Goal: Task Accomplishment & Management: Manage account settings

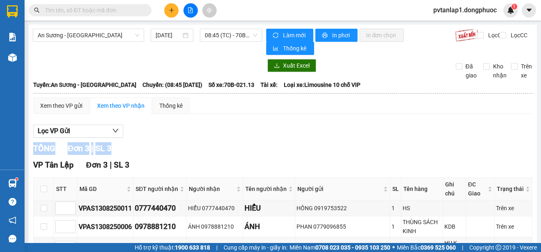
scroll to position [57, 0]
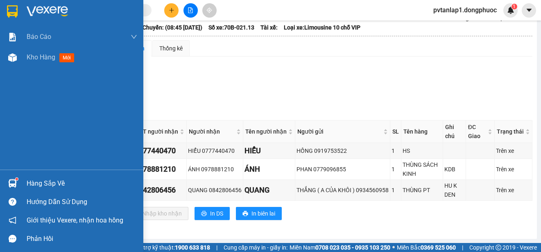
click at [18, 8] on div at bounding box center [12, 11] width 14 height 14
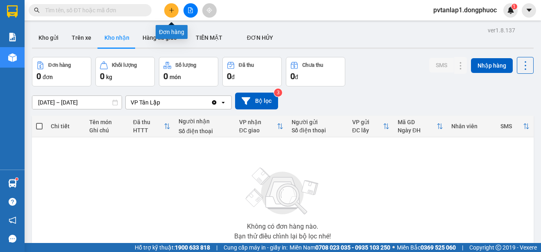
click at [172, 14] on button at bounding box center [171, 10] width 14 height 14
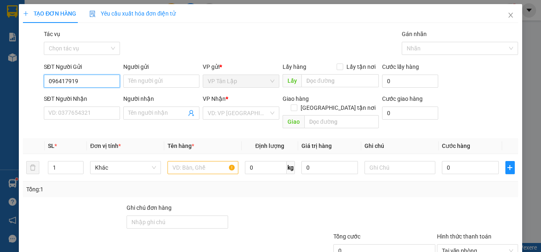
type input "0964179194"
click at [95, 96] on div "0964179194 - LOAN" at bounding box center [81, 97] width 66 height 9
type input "LOAN"
type input "0982284906"
type input "HẢI"
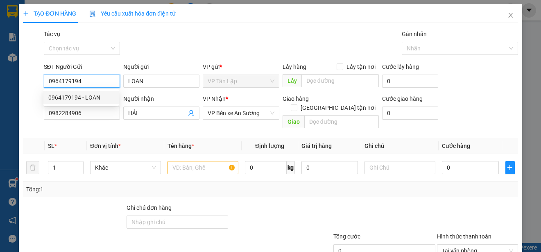
type input "25.000"
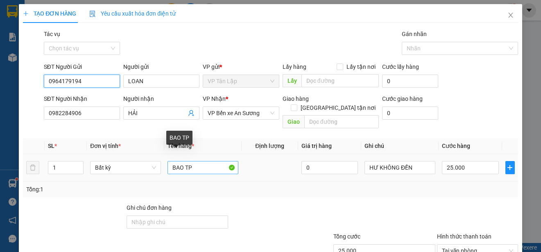
type input "0964179194"
click at [197, 161] on input "BAO TP" at bounding box center [203, 167] width 71 height 13
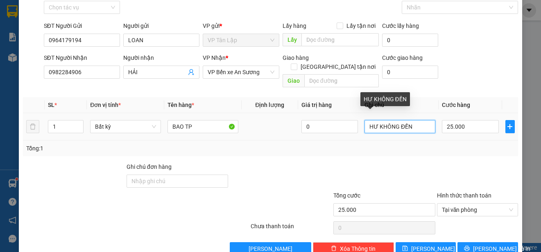
click at [374, 120] on input "HƯ KHÔNG ĐỀN" at bounding box center [400, 126] width 71 height 13
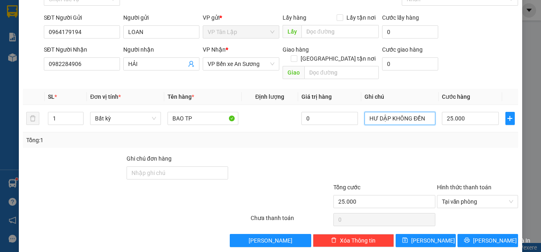
scroll to position [51, 0]
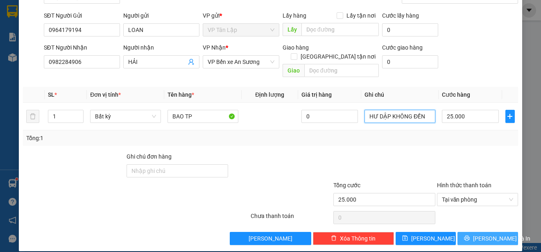
type input "HƯ DẬP KHÔNG ĐỀN"
click at [482, 234] on span "[PERSON_NAME] và In" at bounding box center [501, 238] width 57 height 9
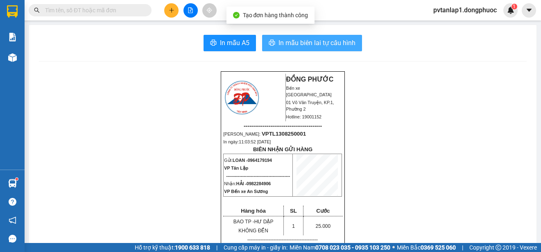
click at [308, 36] on button "In mẫu biên lai tự cấu hình" at bounding box center [312, 43] width 100 height 16
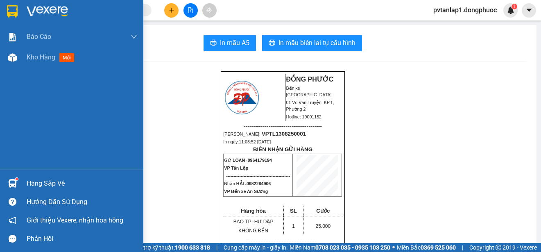
click at [17, 9] on img at bounding box center [12, 11] width 11 height 12
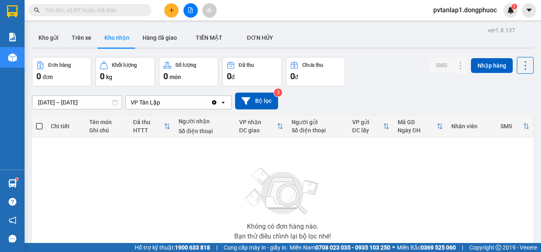
click at [61, 48] on div at bounding box center [283, 48] width 502 height 1
click at [47, 45] on button "Kho gửi" at bounding box center [48, 38] width 33 height 20
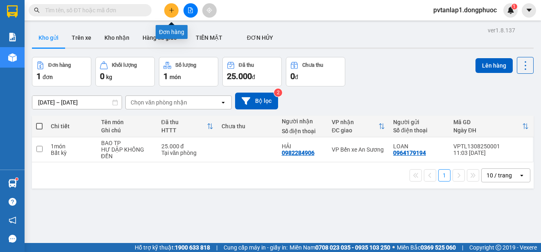
click at [171, 12] on icon "plus" at bounding box center [172, 10] width 6 height 6
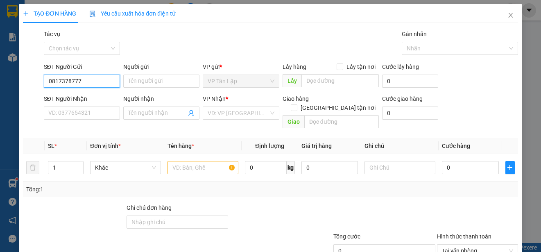
click at [107, 82] on input "0817378777" at bounding box center [82, 81] width 76 height 13
click at [111, 78] on input "0817378777" at bounding box center [82, 81] width 76 height 13
click at [110, 82] on input "0817378777" at bounding box center [82, 81] width 76 height 13
type input "0817378777"
click at [96, 68] on div "SĐT Người Gửi" at bounding box center [82, 66] width 76 height 9
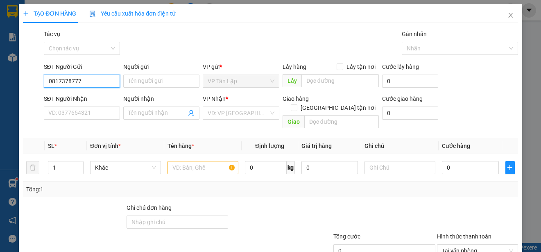
click at [96, 75] on input "0817378777" at bounding box center [82, 81] width 76 height 13
click at [143, 66] on div "Người gửi" at bounding box center [161, 66] width 76 height 9
click at [143, 75] on input "Người gửi" at bounding box center [161, 81] width 76 height 13
click at [87, 98] on div "SĐT Người Nhận" at bounding box center [82, 98] width 76 height 9
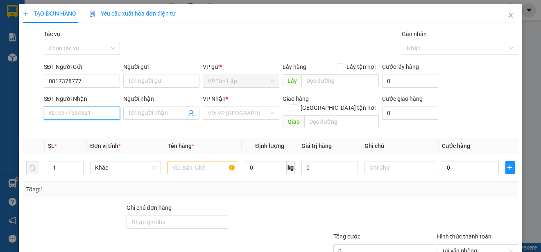
click at [87, 107] on input "SĐT Người Nhận" at bounding box center [82, 113] width 76 height 13
type input "0355979478"
click at [191, 112] on icon "user-add" at bounding box center [191, 113] width 7 height 7
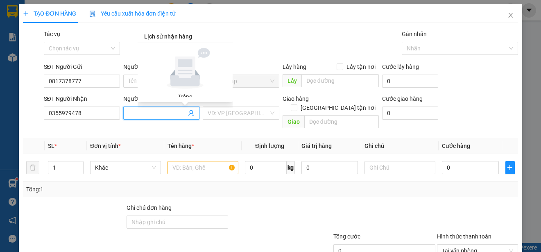
type input "C"
type input "M"
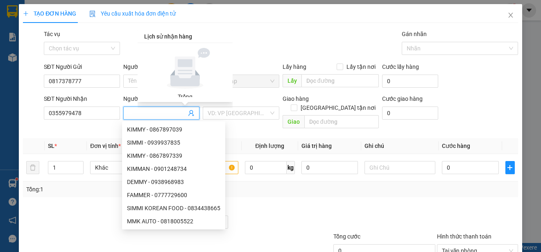
type input "A"
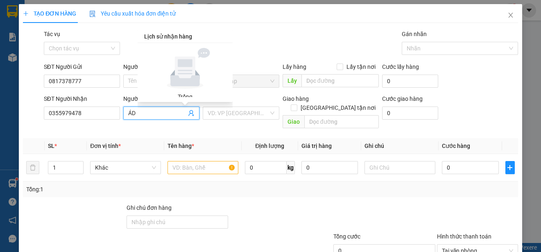
type input "Á"
type input "D"
type input "Đ"
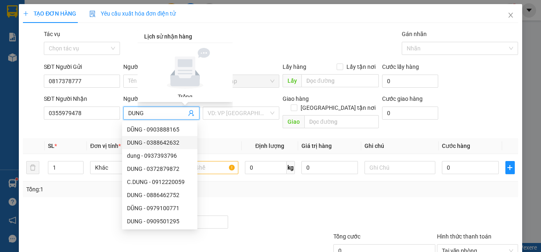
type input "DUNG"
click at [219, 128] on div "Transit Pickup Surcharge Ids Transit Deliver Surcharge Ids Transit Deliver Surc…" at bounding box center [270, 162] width 495 height 267
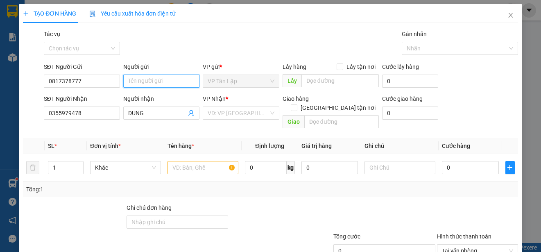
click at [153, 85] on input "Người gửi" at bounding box center [161, 81] width 76 height 13
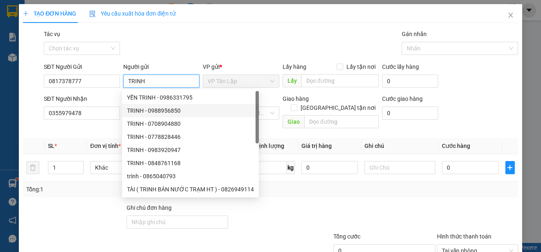
type input "TRINH"
click at [300, 190] on div "Transit Pickup Surcharge Ids Transit Deliver Surcharge Ids Transit Deliver Surc…" at bounding box center [270, 162] width 495 height 267
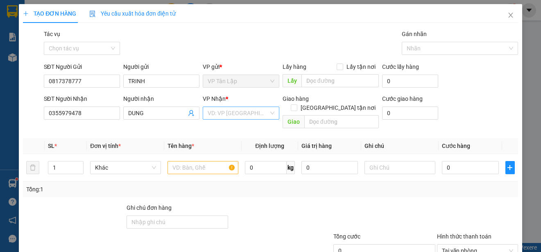
click at [249, 111] on input "search" at bounding box center [238, 113] width 61 height 12
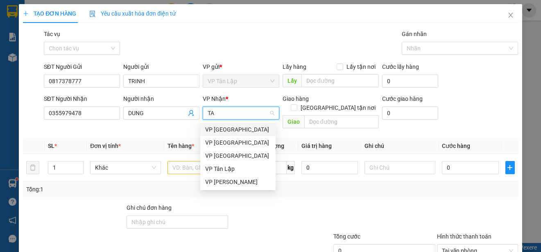
type input "TAY"
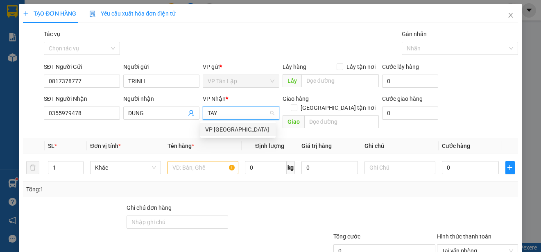
click at [251, 126] on div "VP [GEOGRAPHIC_DATA]" at bounding box center [238, 129] width 66 height 9
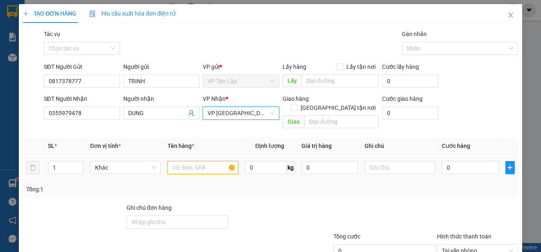
click at [202, 161] on input "text" at bounding box center [203, 167] width 71 height 13
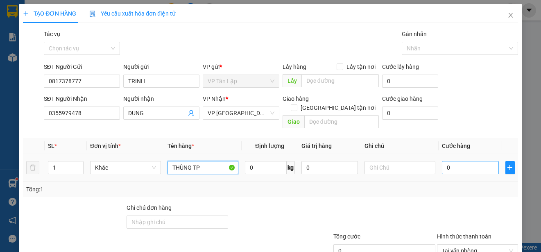
type input "THÙNG TP"
click at [463, 162] on input "0" at bounding box center [470, 167] width 57 height 13
type input "2"
type input "20"
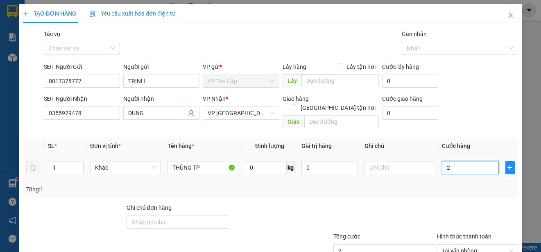
type input "20"
type input "200"
type input "2.000"
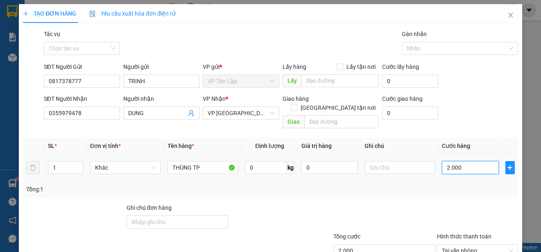
type input "20.000"
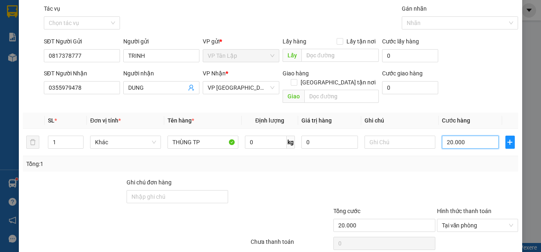
scroll to position [51, 0]
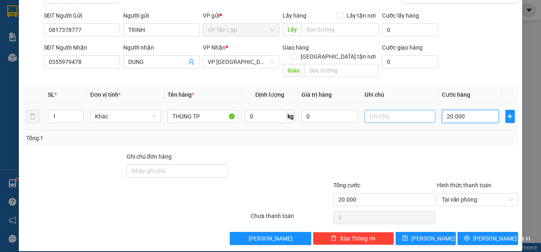
type input "20.000"
click at [405, 110] on input "text" at bounding box center [400, 116] width 71 height 13
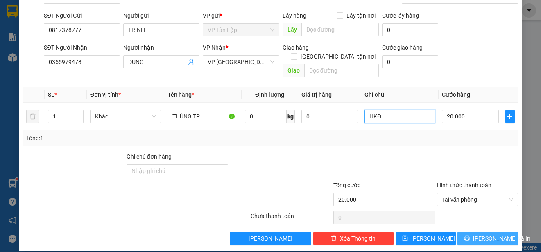
type input "HKĐ"
click at [477, 234] on span "[PERSON_NAME] và In" at bounding box center [501, 238] width 57 height 9
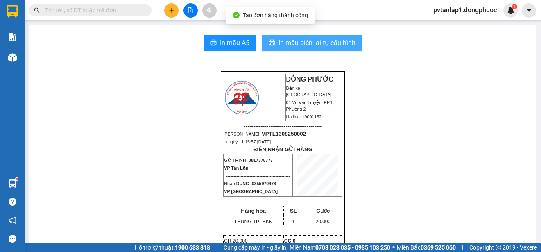
click at [308, 38] on span "In mẫu biên lai tự cấu hình" at bounding box center [317, 43] width 77 height 10
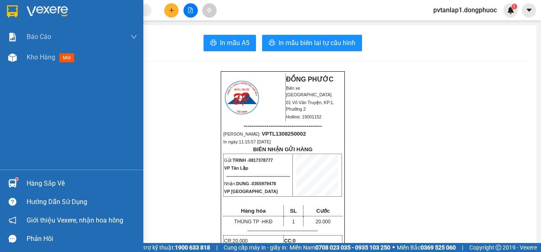
click at [6, 12] on div at bounding box center [12, 11] width 14 height 14
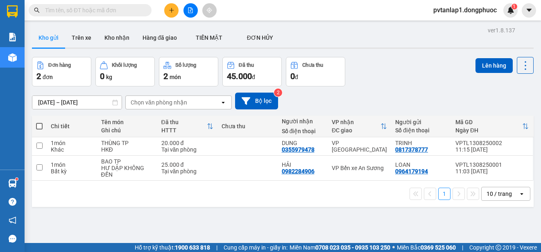
click at [39, 129] on span at bounding box center [39, 126] width 7 height 7
click at [39, 122] on input "checkbox" at bounding box center [39, 122] width 0 height 0
checkbox input "true"
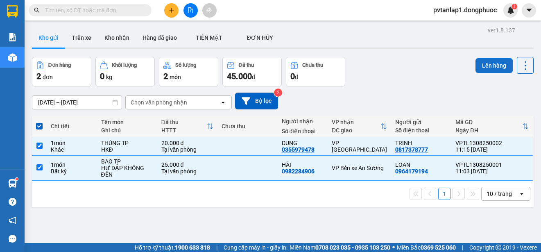
click at [495, 65] on button "Lên hàng" at bounding box center [494, 65] width 37 height 15
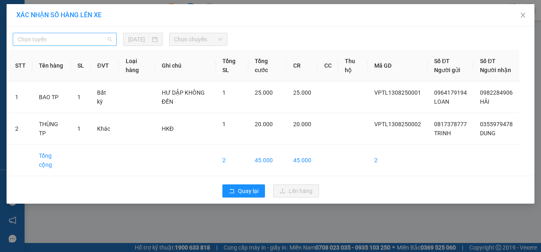
click at [76, 36] on span "Chọn tuyến" at bounding box center [65, 39] width 94 height 12
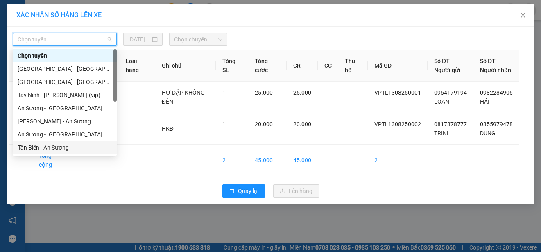
click at [77, 150] on div "Tân Biên - An Sương" at bounding box center [65, 147] width 94 height 9
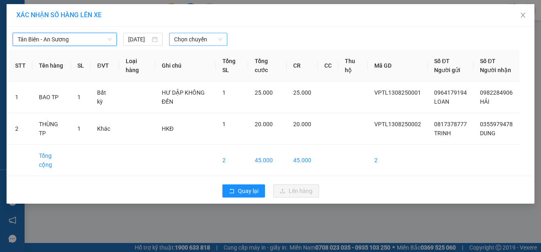
click at [196, 43] on span "Chọn chuyến" at bounding box center [198, 39] width 48 height 12
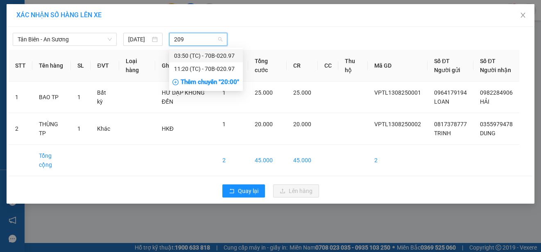
type input "2097"
click at [216, 66] on div "11:20 (TC) - 70B-020.97" at bounding box center [206, 68] width 64 height 9
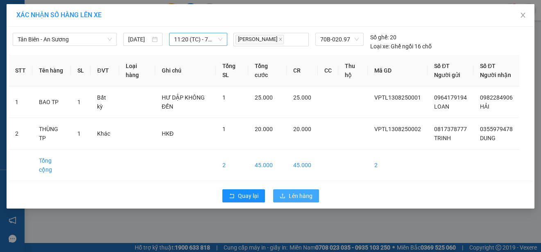
click at [311, 200] on span "Lên hàng" at bounding box center [301, 195] width 24 height 9
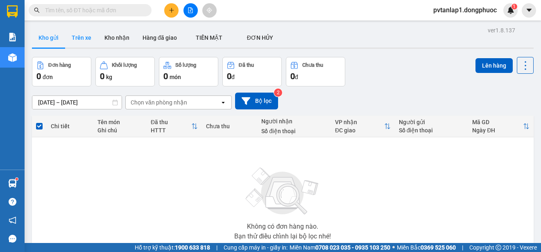
click at [78, 32] on button "Trên xe" at bounding box center [81, 38] width 33 height 20
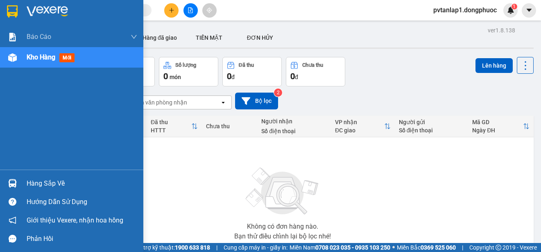
click at [38, 186] on div "Hàng sắp về" at bounding box center [82, 183] width 111 height 12
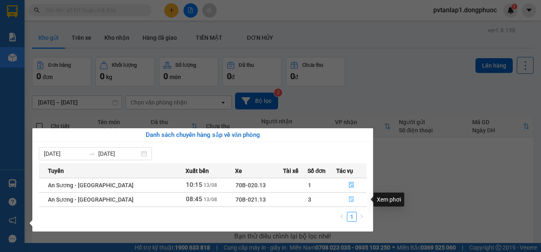
click at [351, 200] on icon "file-done" at bounding box center [351, 200] width 5 height 6
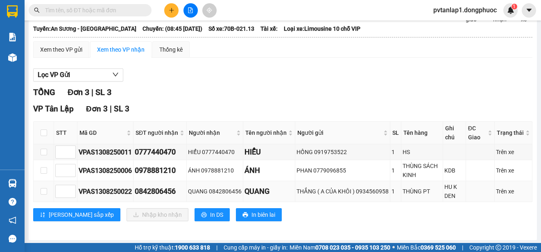
scroll to position [57, 0]
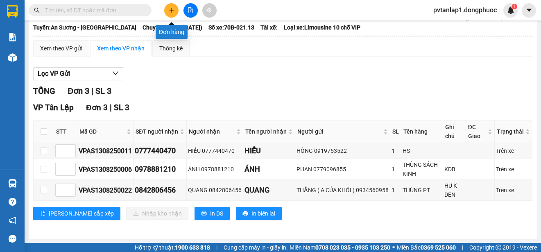
click at [170, 12] on icon "plus" at bounding box center [172, 10] width 6 height 6
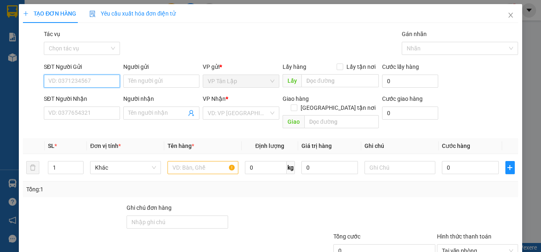
click at [107, 80] on input "SĐT Người Gửi" at bounding box center [82, 81] width 76 height 13
click at [107, 80] on input "0941663725" at bounding box center [82, 81] width 76 height 13
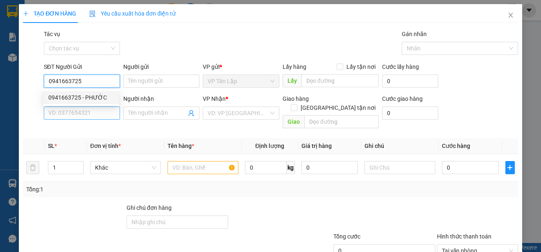
type input "0941663725"
click at [96, 111] on input "SĐT Người Nhận" at bounding box center [82, 113] width 76 height 13
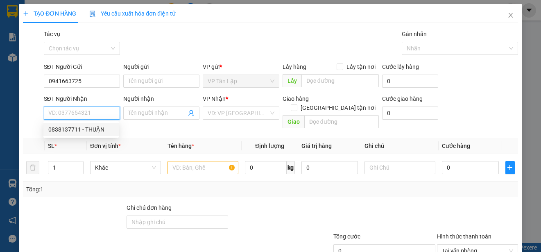
click at [94, 133] on div "0838137711 - THUẬN" at bounding box center [81, 129] width 66 height 9
type input "0838137711"
type input "THUẬN"
type input "25.000"
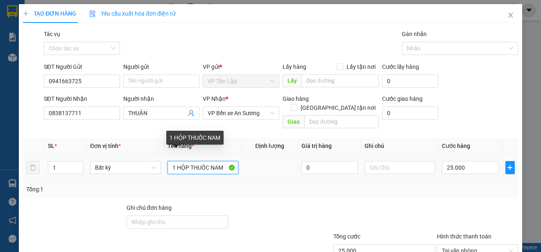
click at [189, 161] on input "1 HỘP THUỐC NAM" at bounding box center [203, 167] width 71 height 13
click at [228, 161] on input "1 HỘP THUỐC NAM" at bounding box center [203, 167] width 71 height 13
click at [242, 112] on span "VP Bến xe An Sương" at bounding box center [241, 113] width 66 height 12
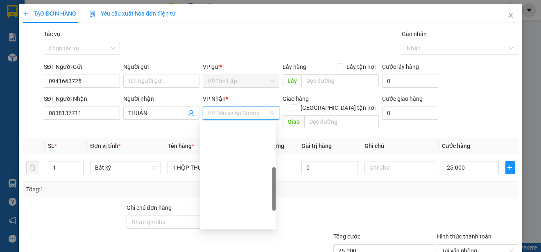
scroll to position [144, 0]
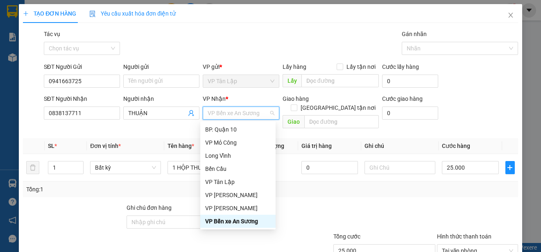
click at [238, 221] on div "VP Bến xe An Sương" at bounding box center [238, 221] width 66 height 9
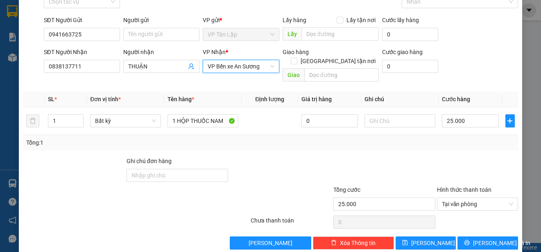
scroll to position [51, 0]
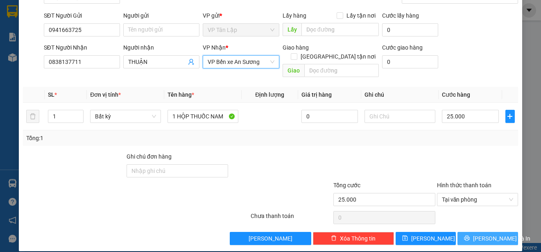
click at [489, 234] on span "[PERSON_NAME] và In" at bounding box center [501, 238] width 57 height 9
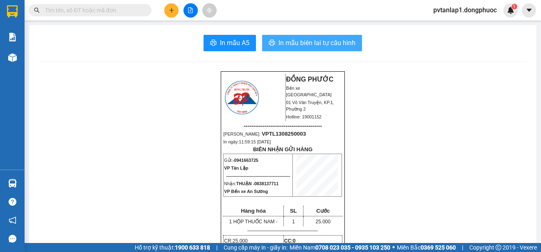
click at [329, 41] on span "In mẫu biên lai tự cấu hình" at bounding box center [317, 43] width 77 height 10
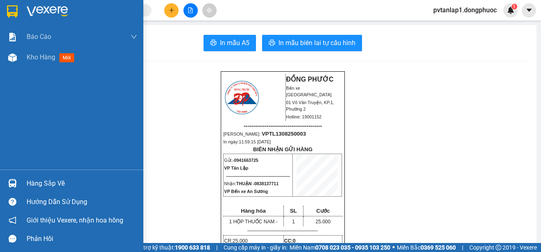
click at [11, 14] on img at bounding box center [12, 11] width 11 height 12
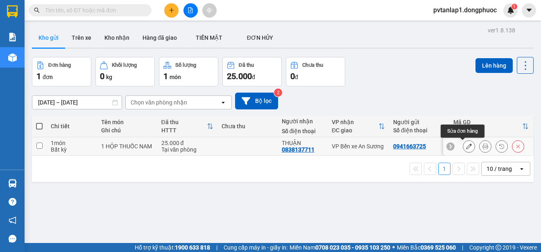
click at [466, 147] on icon at bounding box center [469, 146] width 6 height 6
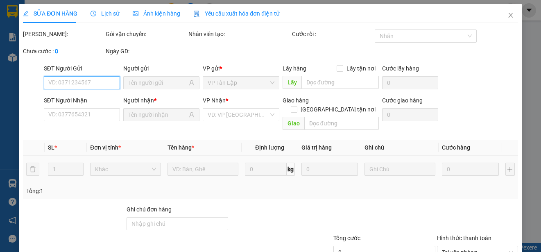
type input "0941663725"
type input "0838137711"
type input "25.000"
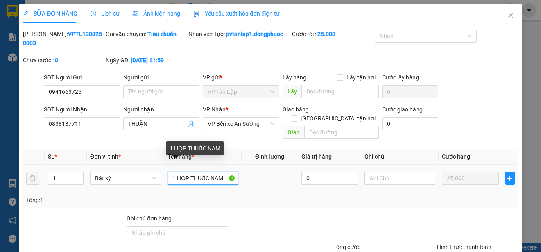
click at [186, 172] on input "1 HỘP THUỐC NAM" at bounding box center [203, 178] width 71 height 13
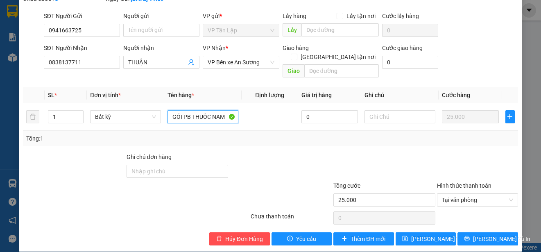
scroll to position [62, 0]
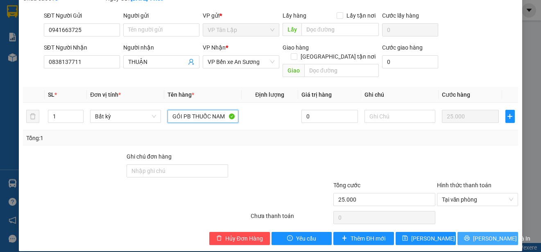
type input "GÓI PB THUỐC NAM"
click at [479, 234] on span "[PERSON_NAME] và In" at bounding box center [501, 238] width 57 height 9
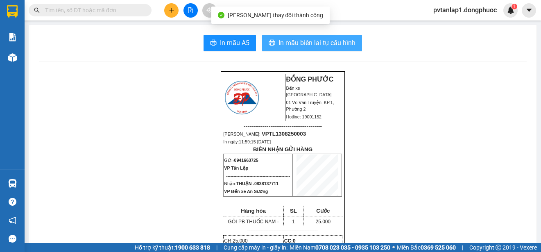
click at [340, 38] on span "In mẫu biên lai tự cấu hình" at bounding box center [317, 43] width 77 height 10
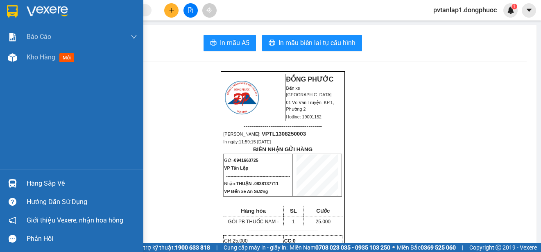
click at [12, 14] on img at bounding box center [12, 11] width 11 height 12
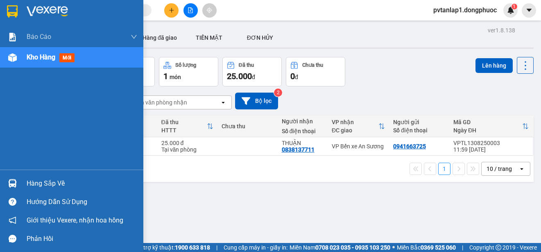
click at [86, 188] on div "Hàng sắp về" at bounding box center [82, 183] width 111 height 12
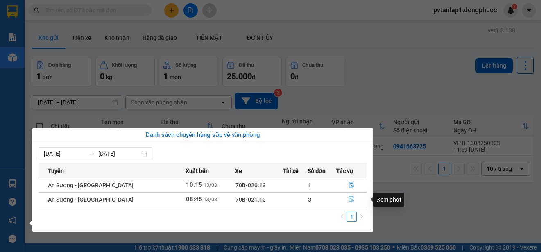
click at [349, 199] on icon "file-done" at bounding box center [352, 199] width 6 height 6
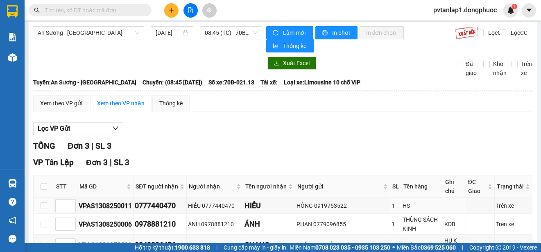
scroll to position [51, 0]
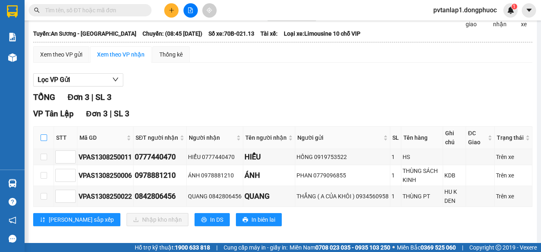
click at [43, 136] on input "checkbox" at bounding box center [44, 137] width 7 height 7
checkbox input "true"
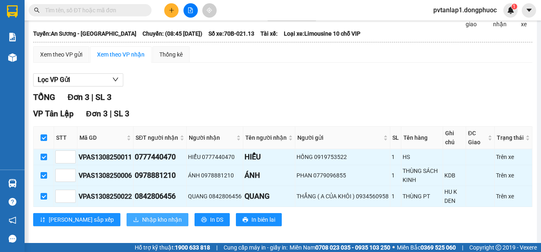
click at [143, 220] on span "Nhập kho nhận" at bounding box center [162, 219] width 40 height 9
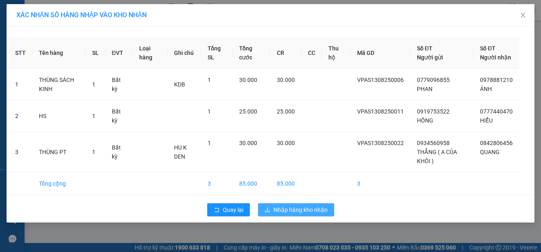
click at [298, 214] on span "Nhập hàng kho nhận" at bounding box center [301, 209] width 54 height 9
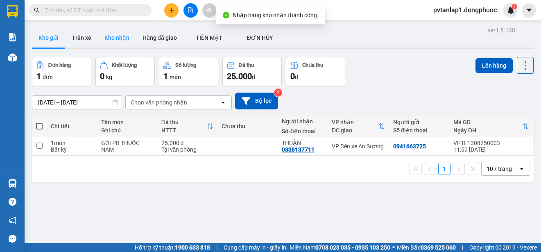
click at [122, 39] on button "Kho nhận" at bounding box center [117, 38] width 38 height 20
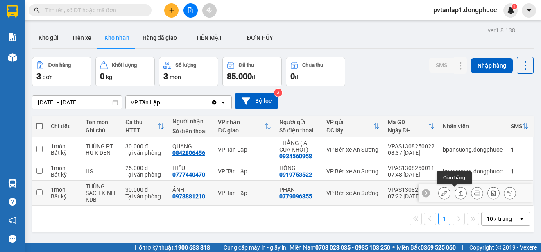
click at [459, 192] on icon at bounding box center [461, 192] width 5 height 5
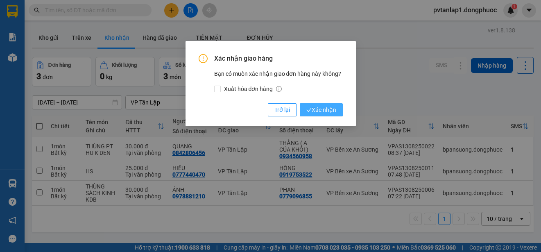
click at [333, 109] on span "Xác nhận" at bounding box center [321, 109] width 30 height 9
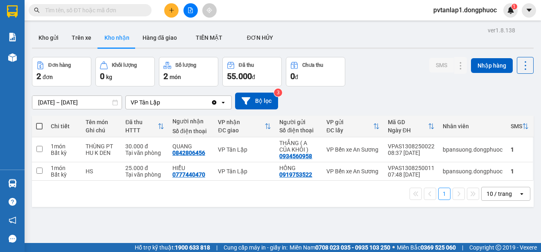
click at [121, 7] on input "text" at bounding box center [93, 10] width 97 height 9
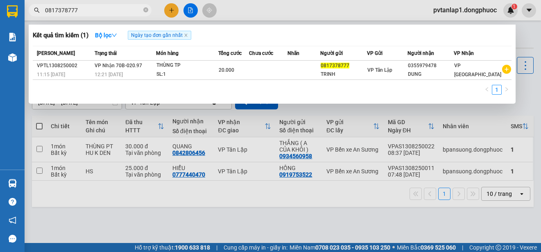
type input "0817378777"
click at [284, 16] on div at bounding box center [270, 126] width 541 height 252
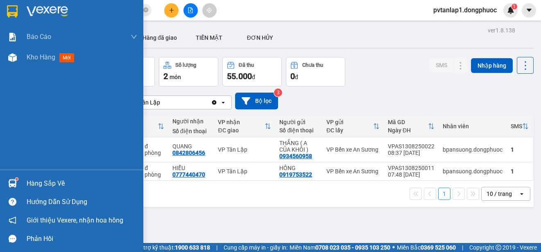
click at [10, 177] on div at bounding box center [12, 183] width 14 height 14
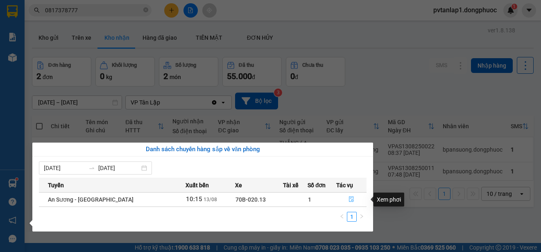
click at [349, 197] on icon "file-done" at bounding box center [351, 200] width 5 height 6
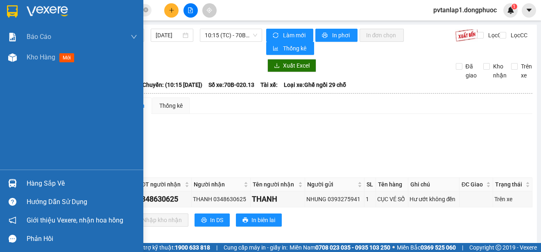
click at [17, 182] on div at bounding box center [12, 183] width 14 height 14
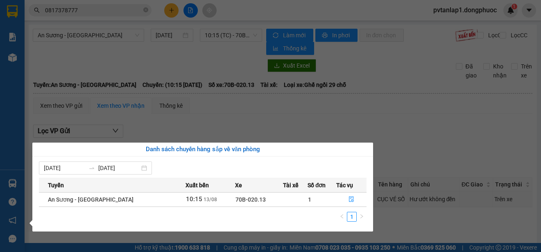
click at [205, 107] on section "Kết quả tìm kiếm ( 1 ) Bộ lọc Ngày tạo đơn gần nhất Mã ĐH Trạng thái Món hàng T…" at bounding box center [270, 126] width 541 height 252
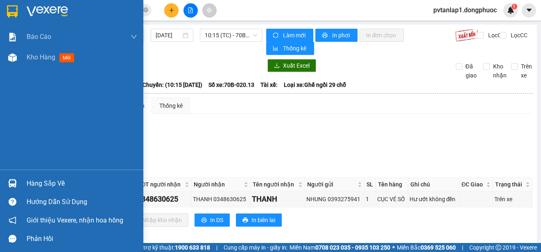
click at [21, 13] on div at bounding box center [71, 13] width 143 height 27
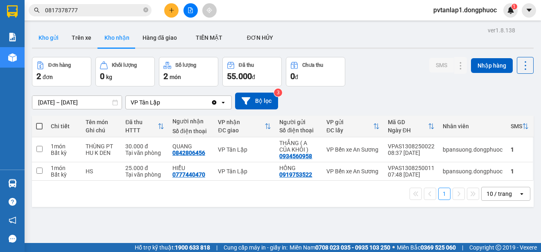
click at [50, 40] on button "Kho gửi" at bounding box center [48, 38] width 33 height 20
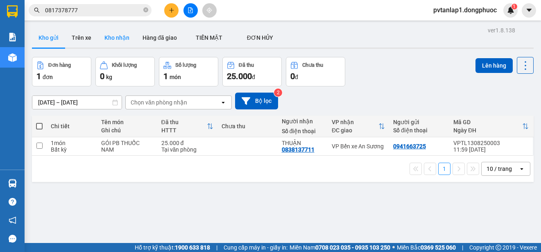
click at [131, 40] on button "Kho nhận" at bounding box center [117, 38] width 38 height 20
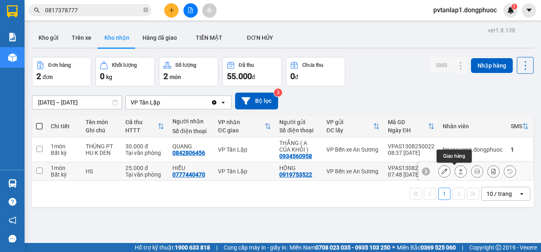
click at [458, 172] on icon at bounding box center [461, 171] width 6 height 6
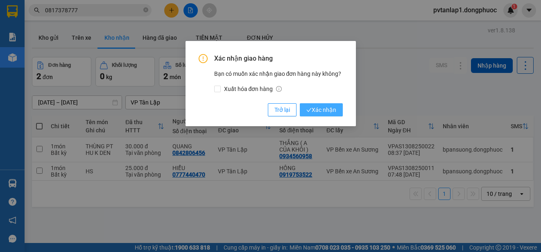
click at [340, 116] on button "Xác nhận" at bounding box center [321, 109] width 43 height 13
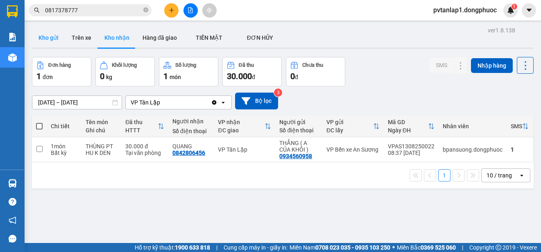
click at [47, 41] on button "Kho gửi" at bounding box center [48, 38] width 33 height 20
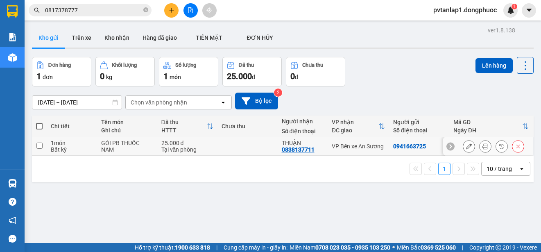
click at [227, 143] on td at bounding box center [248, 146] width 60 height 18
checkbox input "true"
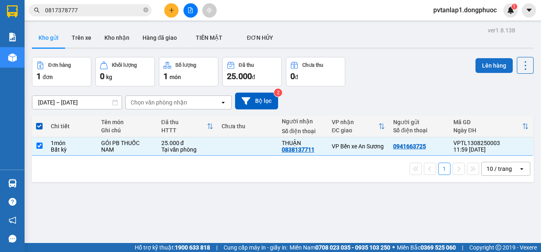
click at [484, 66] on button "Lên hàng" at bounding box center [494, 65] width 37 height 15
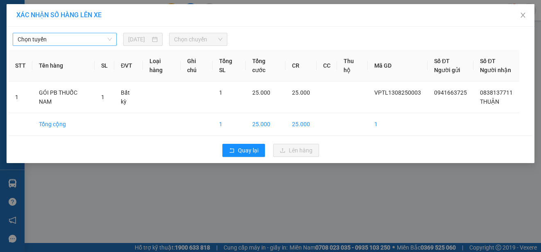
click at [99, 41] on span "Chọn tuyến" at bounding box center [65, 39] width 94 height 12
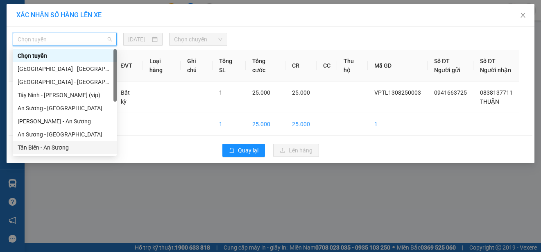
click at [68, 151] on div "Tân Biên - An Sương" at bounding box center [65, 147] width 94 height 9
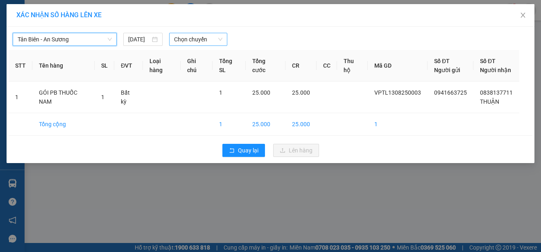
click at [213, 37] on span "Chọn chuyến" at bounding box center [198, 39] width 48 height 12
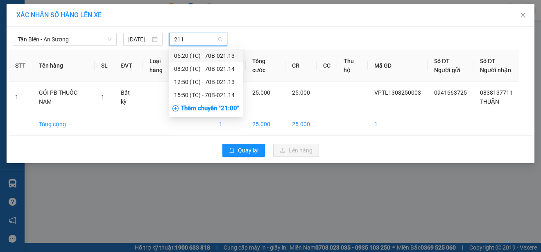
type input "2113"
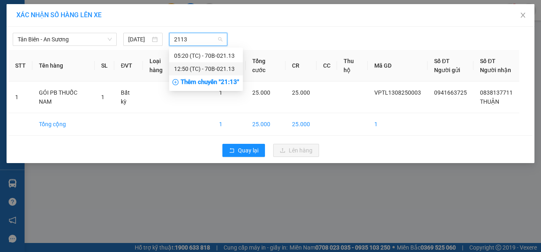
click at [218, 68] on div "12:50 (TC) - 70B-021.13" at bounding box center [206, 68] width 64 height 9
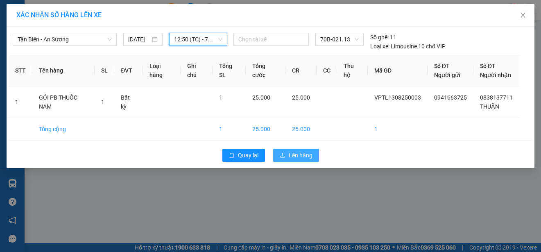
click at [302, 157] on span "Lên hàng" at bounding box center [301, 155] width 24 height 9
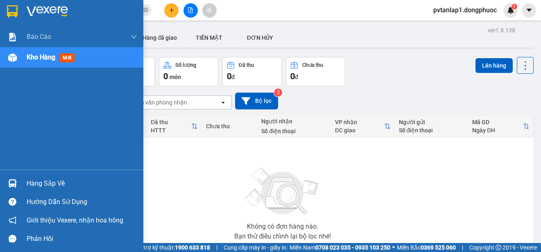
click at [19, 11] on div at bounding box center [12, 11] width 14 height 14
